Goal: Task Accomplishment & Management: Manage account settings

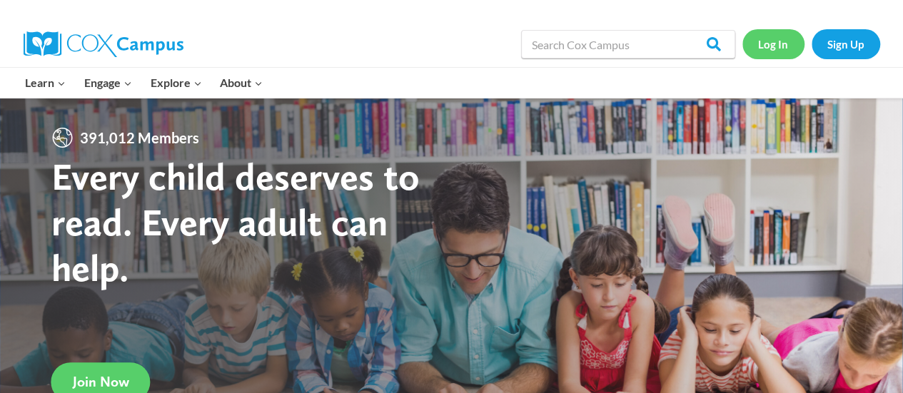
click at [767, 46] on link "Log In" at bounding box center [773, 43] width 62 height 29
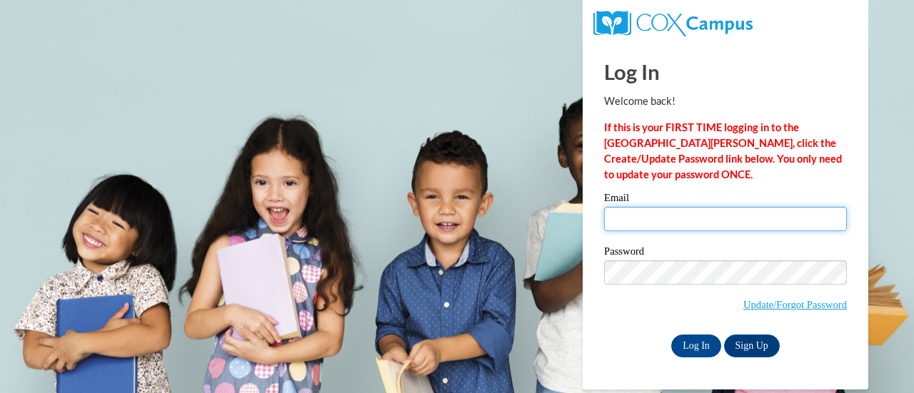
click at [657, 216] on input "Email" at bounding box center [725, 219] width 243 height 24
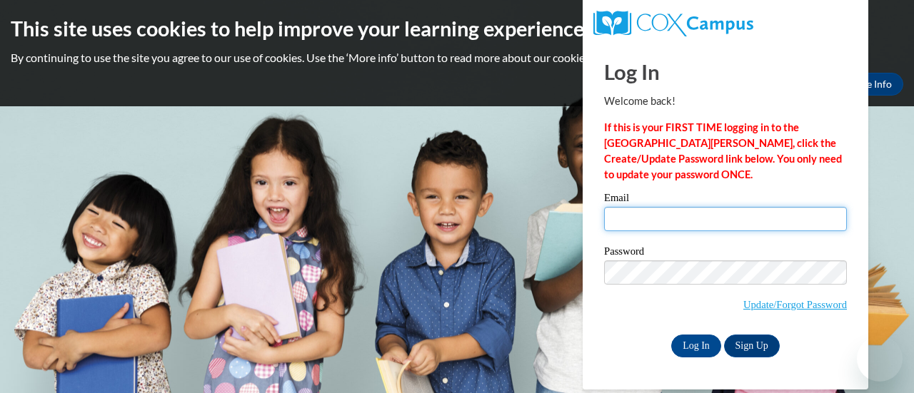
type input "[EMAIL_ADDRESS][DOMAIN_NAME]"
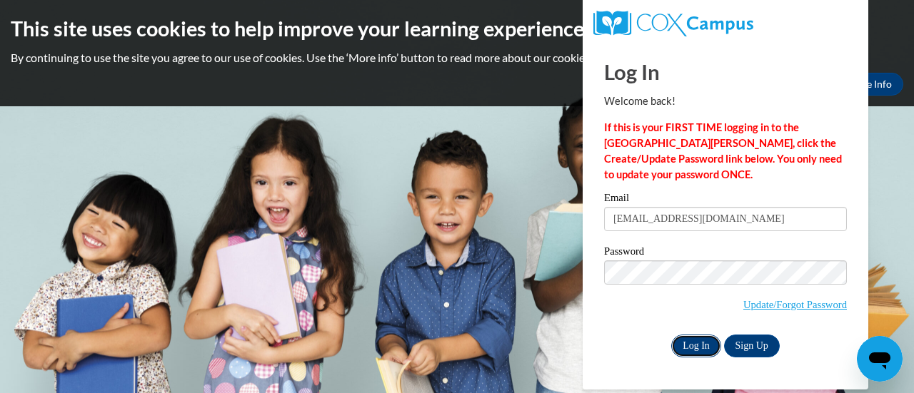
click at [687, 342] on input "Log In" at bounding box center [696, 346] width 50 height 23
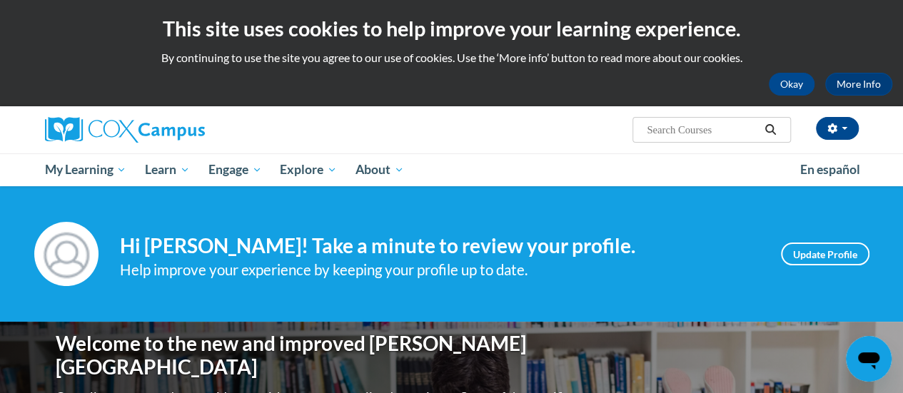
scroll to position [39, 0]
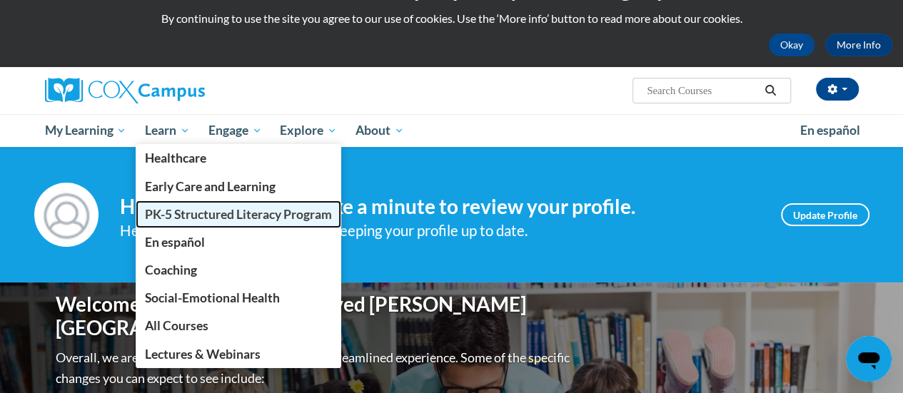
click at [157, 216] on span "PK-5 Structured Literacy Program" at bounding box center [238, 214] width 187 height 15
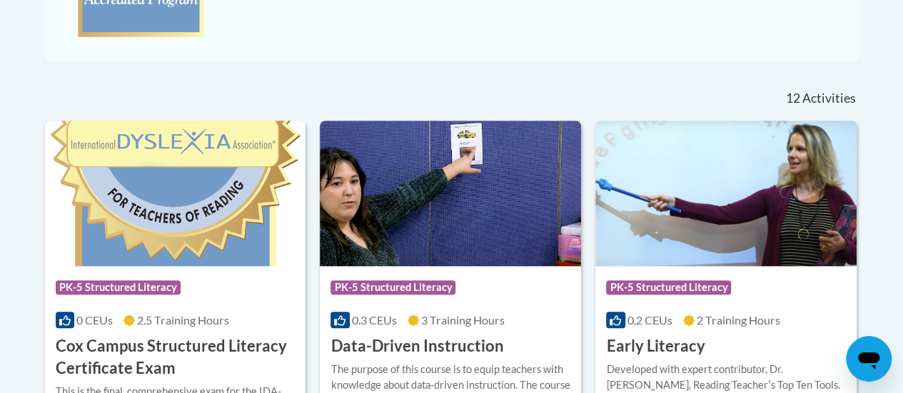
scroll to position [562, 0]
